Goal: Transaction & Acquisition: Subscribe to service/newsletter

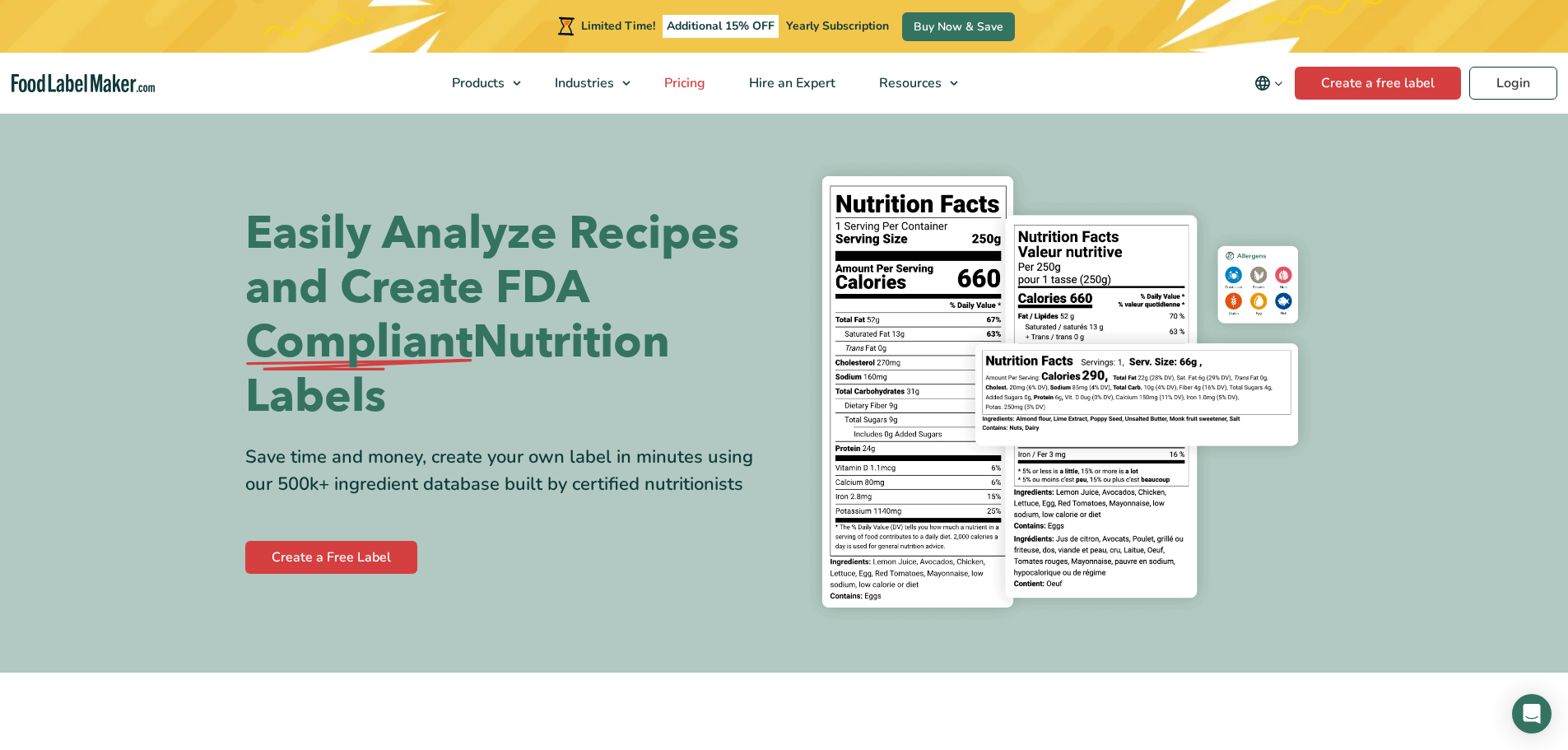
click at [710, 82] on link "Pricing" at bounding box center [683, 83] width 81 height 61
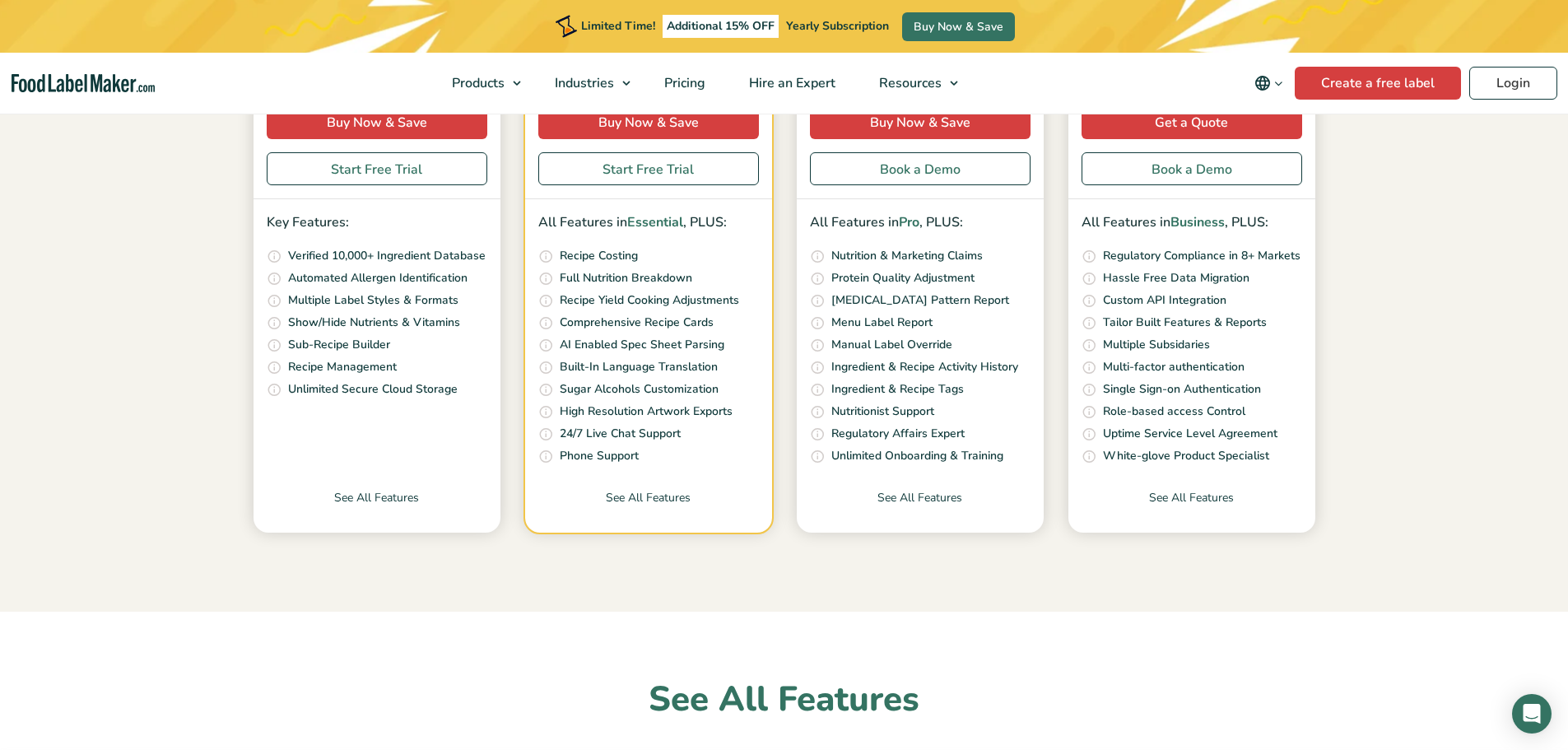
scroll to position [247, 0]
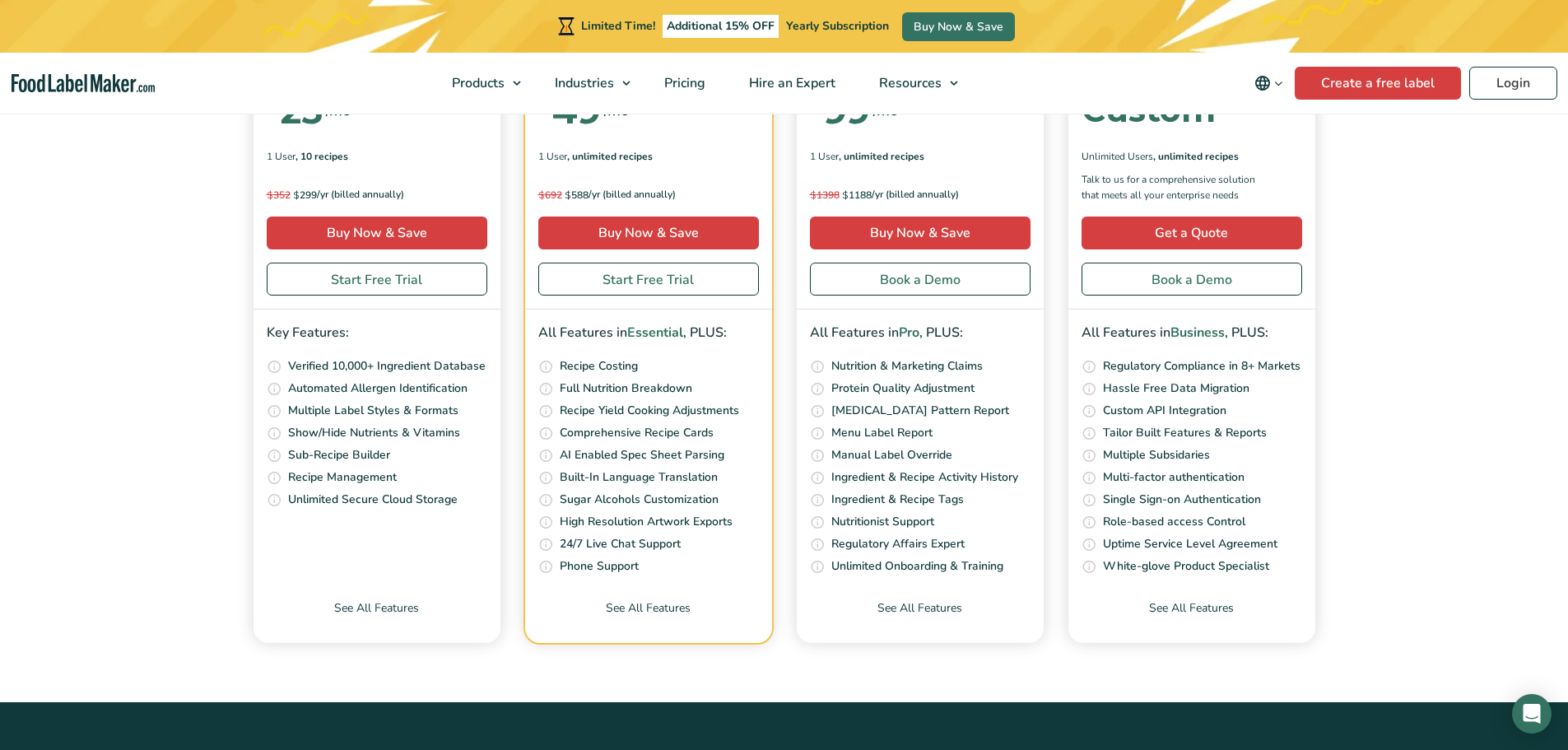
scroll to position [6091, 0]
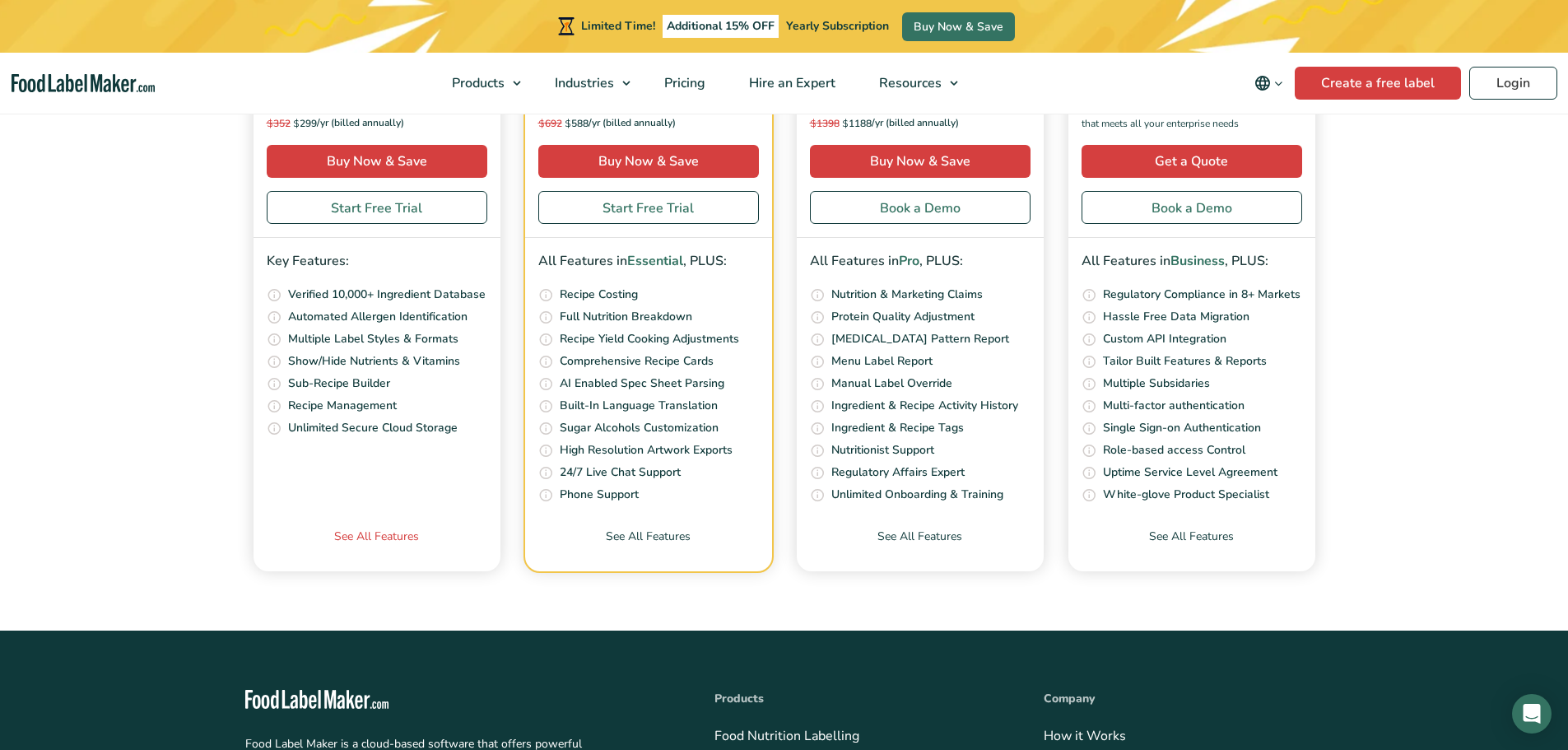
click at [386, 540] on link "See All Features" at bounding box center [377, 550] width 247 height 44
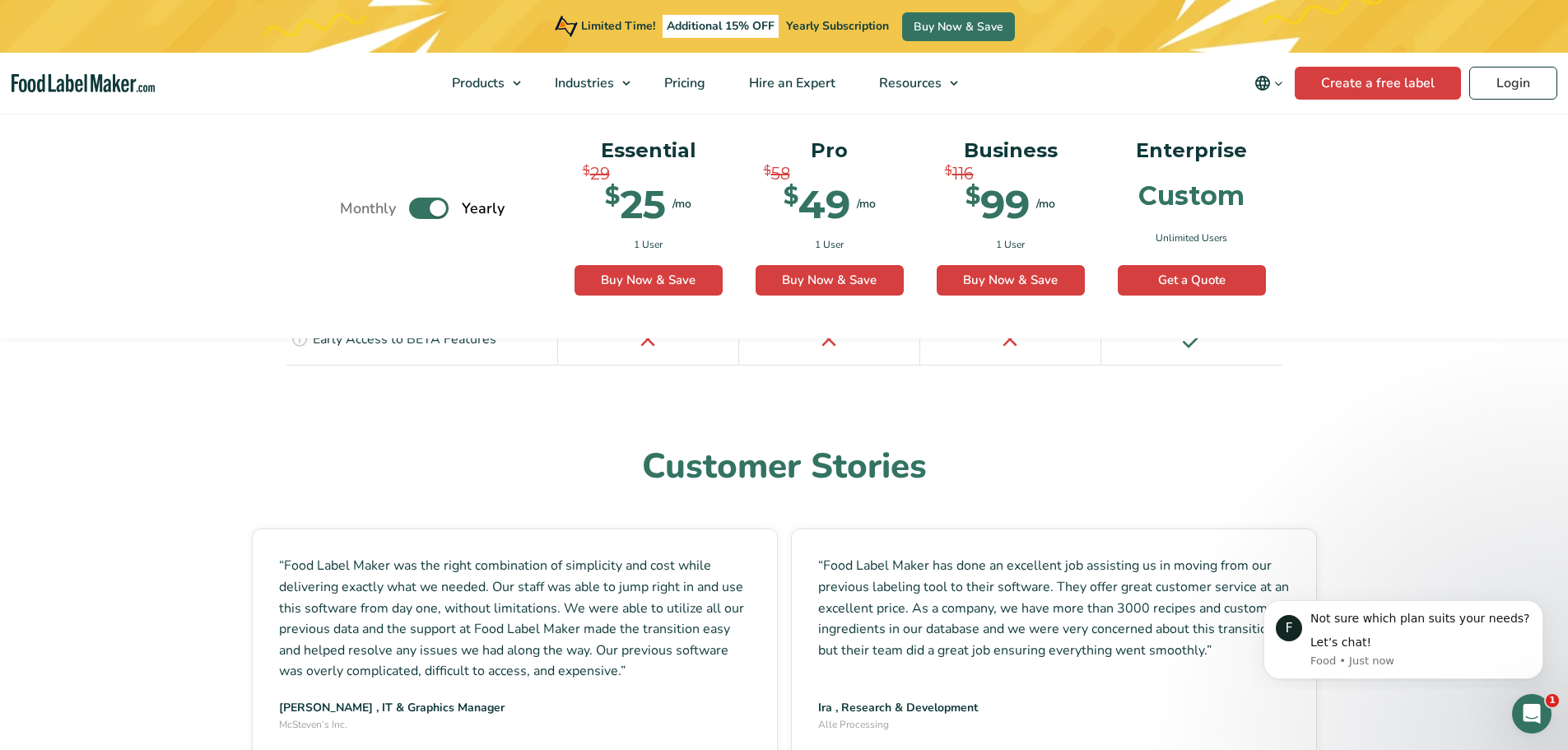
scroll to position [4445, 0]
